Goal: Navigation & Orientation: Understand site structure

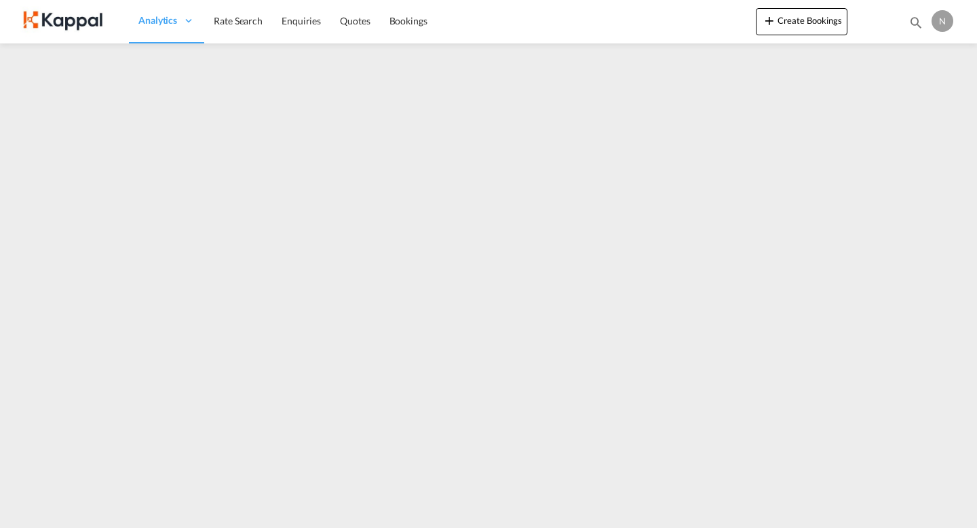
click at [83, 20] on img at bounding box center [66, 21] width 92 height 31
